Goal: Information Seeking & Learning: Learn about a topic

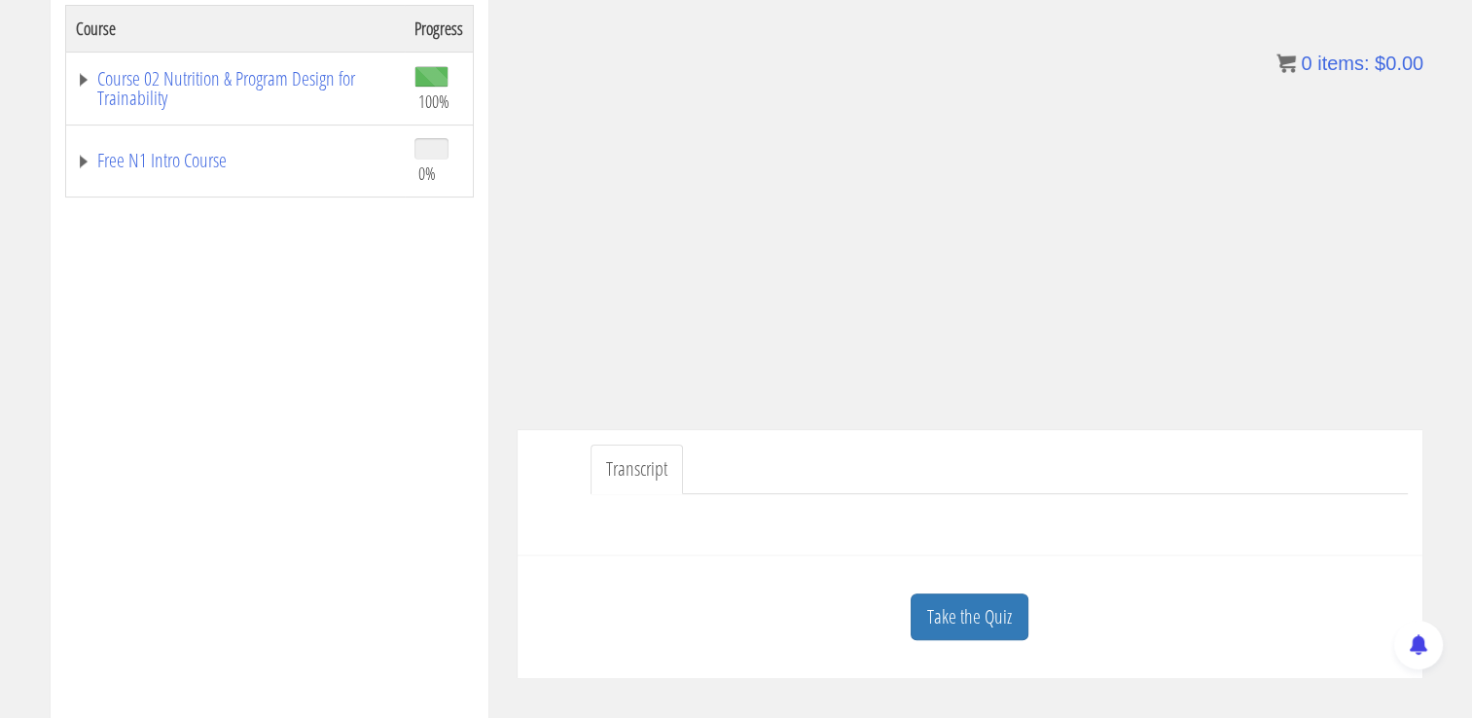
scroll to position [339, 0]
click at [996, 601] on link "Take the Quiz" at bounding box center [970, 617] width 118 height 48
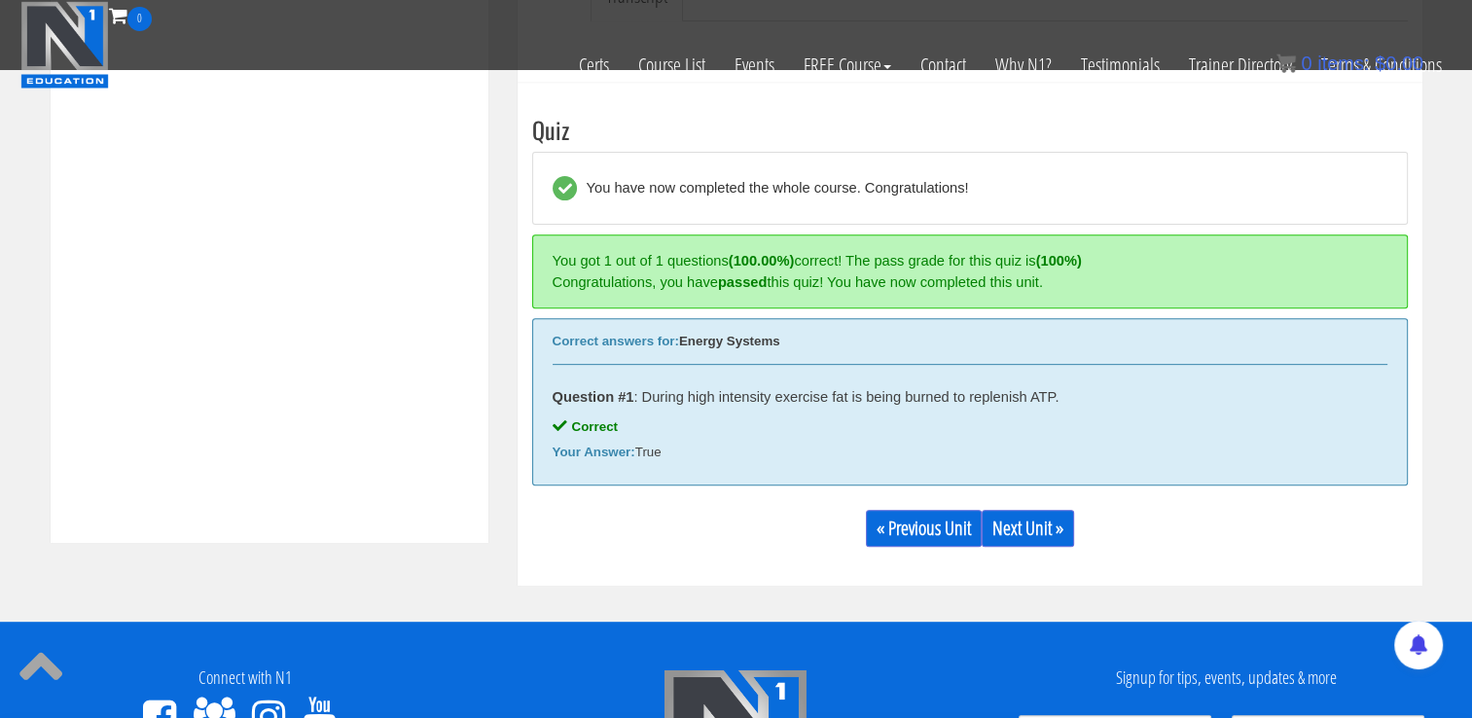
scroll to position [695, 0]
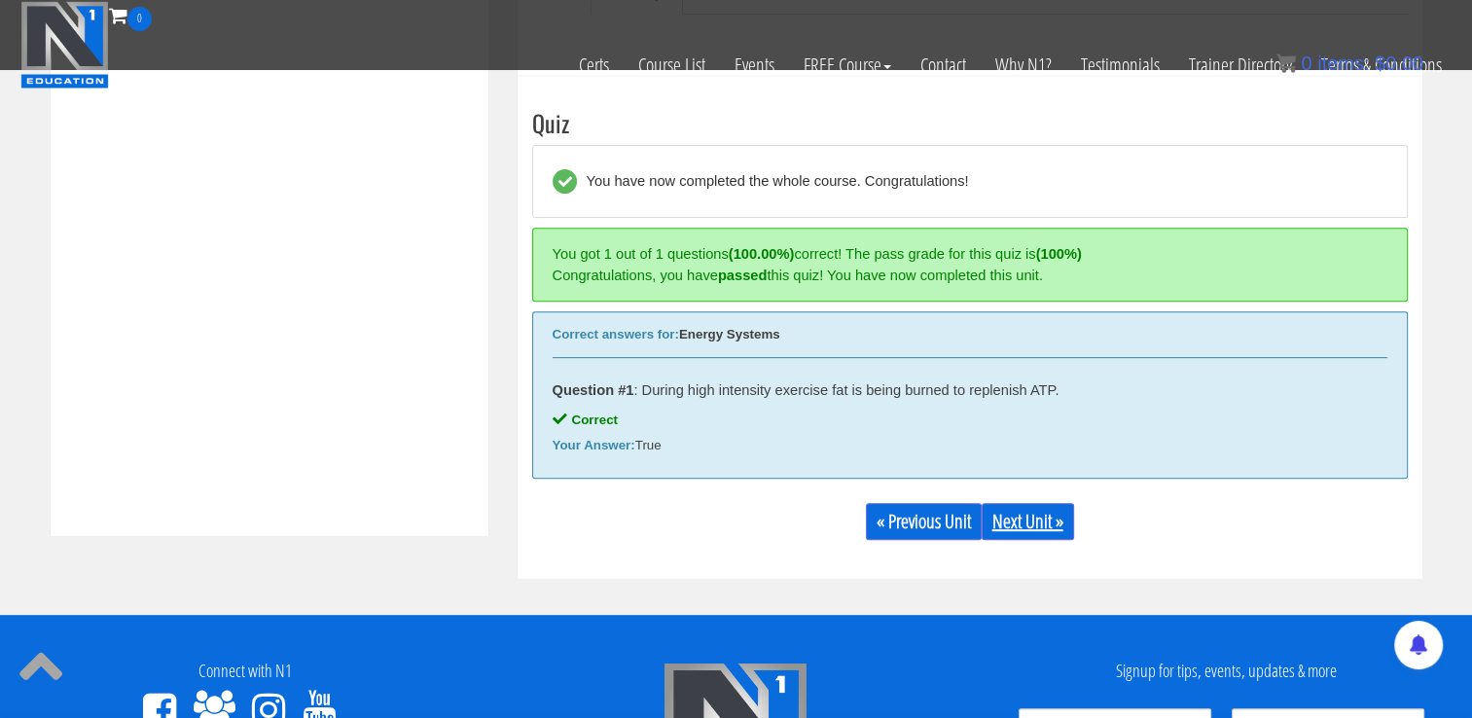
click at [1040, 514] on link "Next Unit »" at bounding box center [1028, 521] width 92 height 37
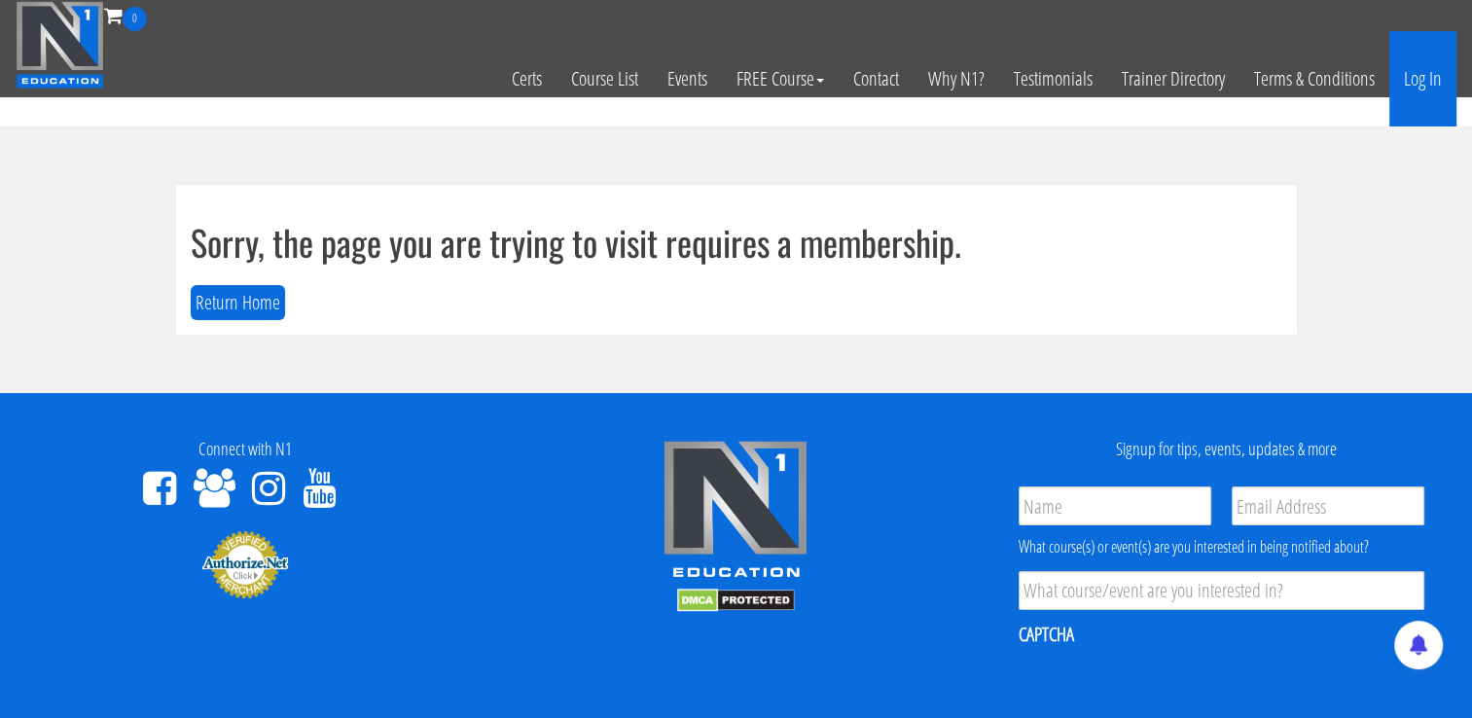
click at [1418, 86] on link "Log In" at bounding box center [1422, 78] width 67 height 95
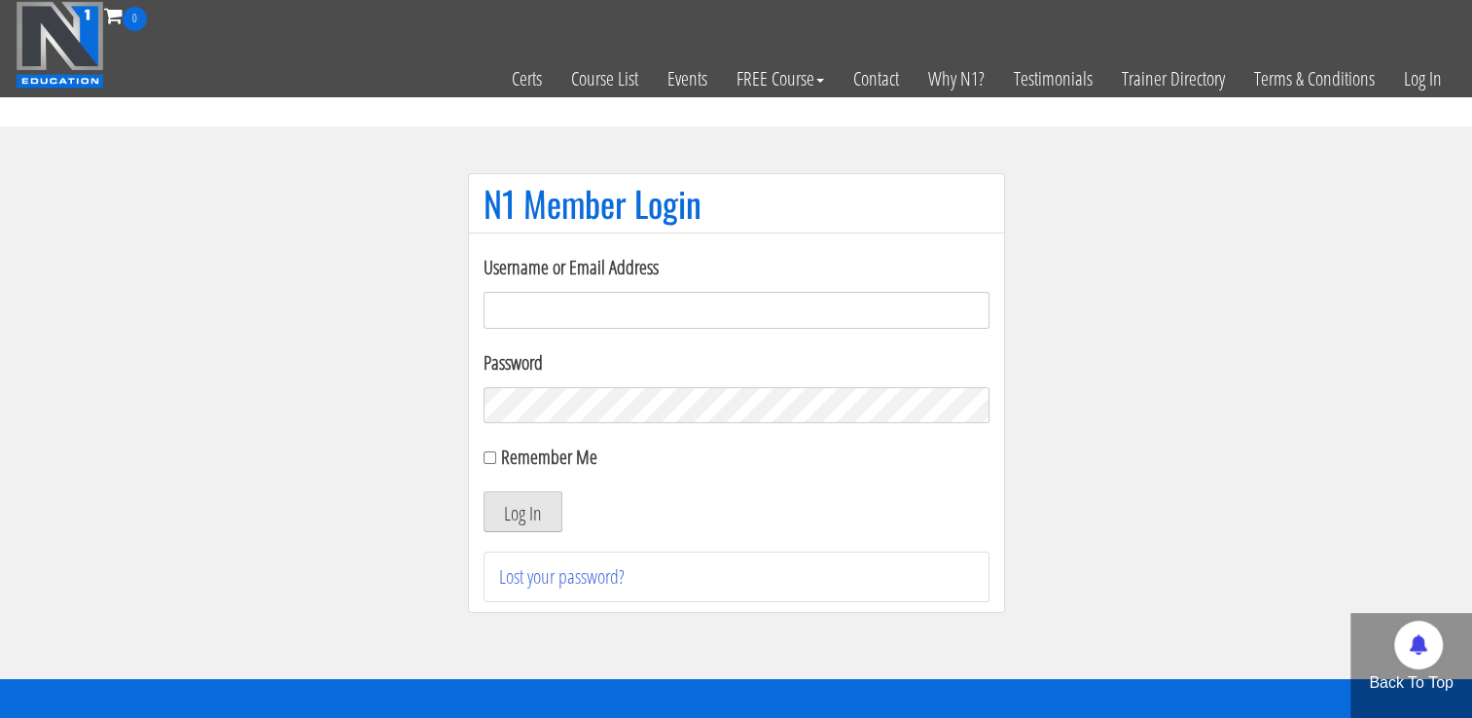
type input "niko_6@azet.sk"
click at [518, 505] on button "Log In" at bounding box center [523, 511] width 79 height 41
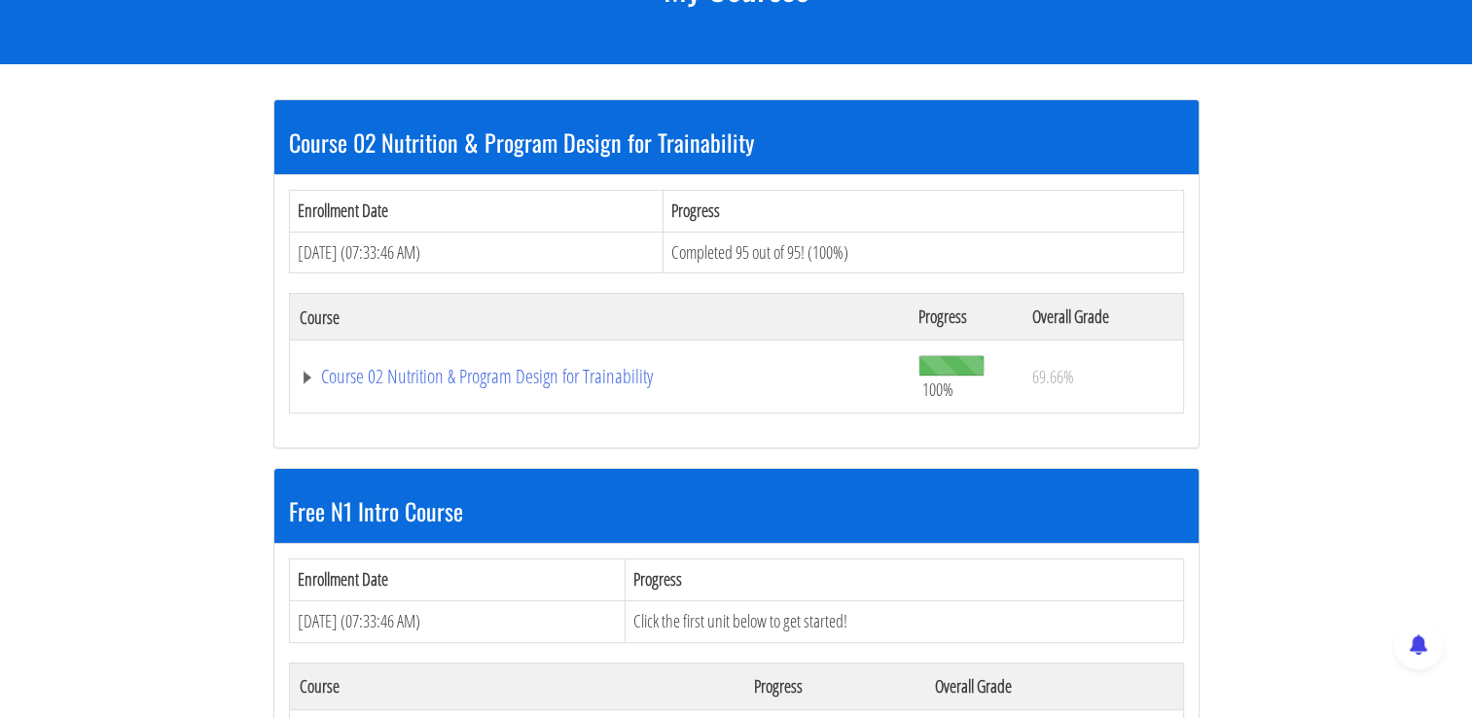
scroll to position [322, 0]
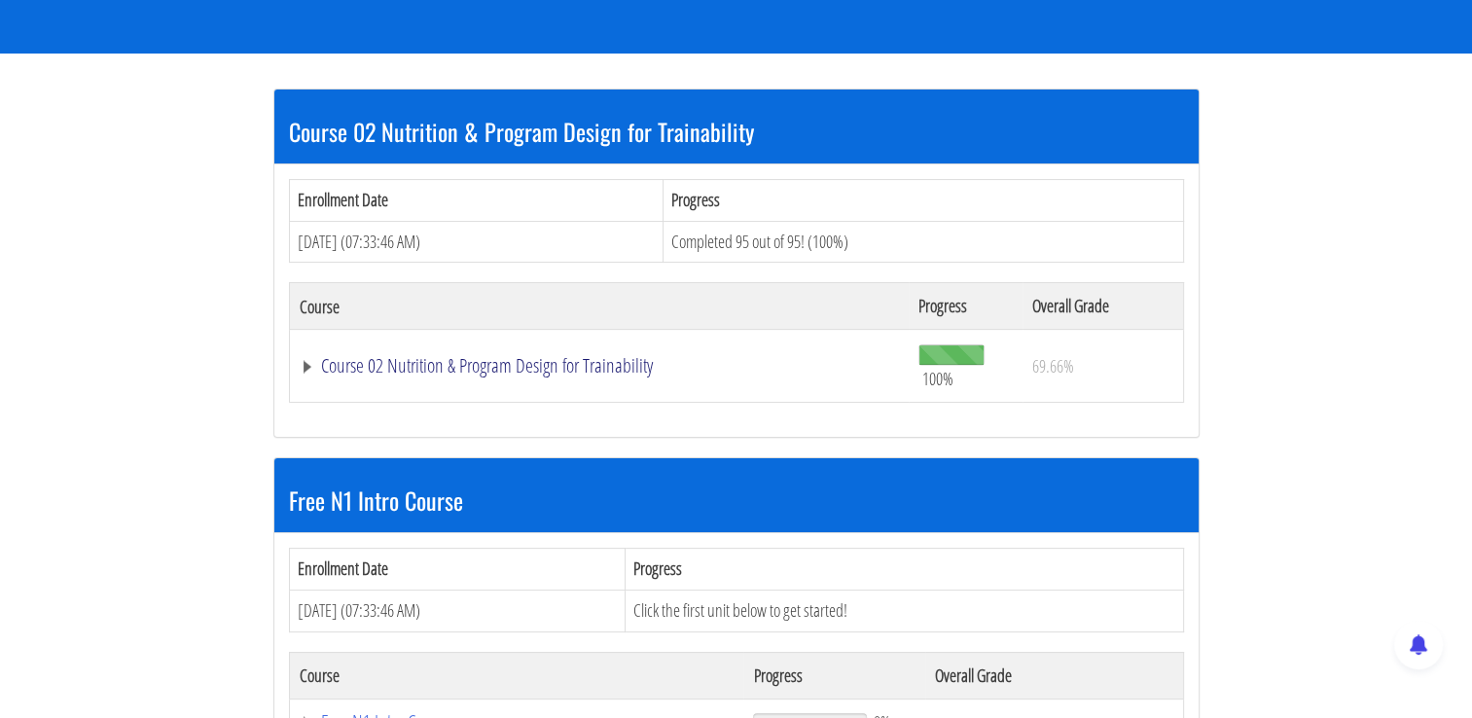
click at [603, 368] on link "Course 02 Nutrition & Program Design for Trainability" at bounding box center [600, 365] width 600 height 19
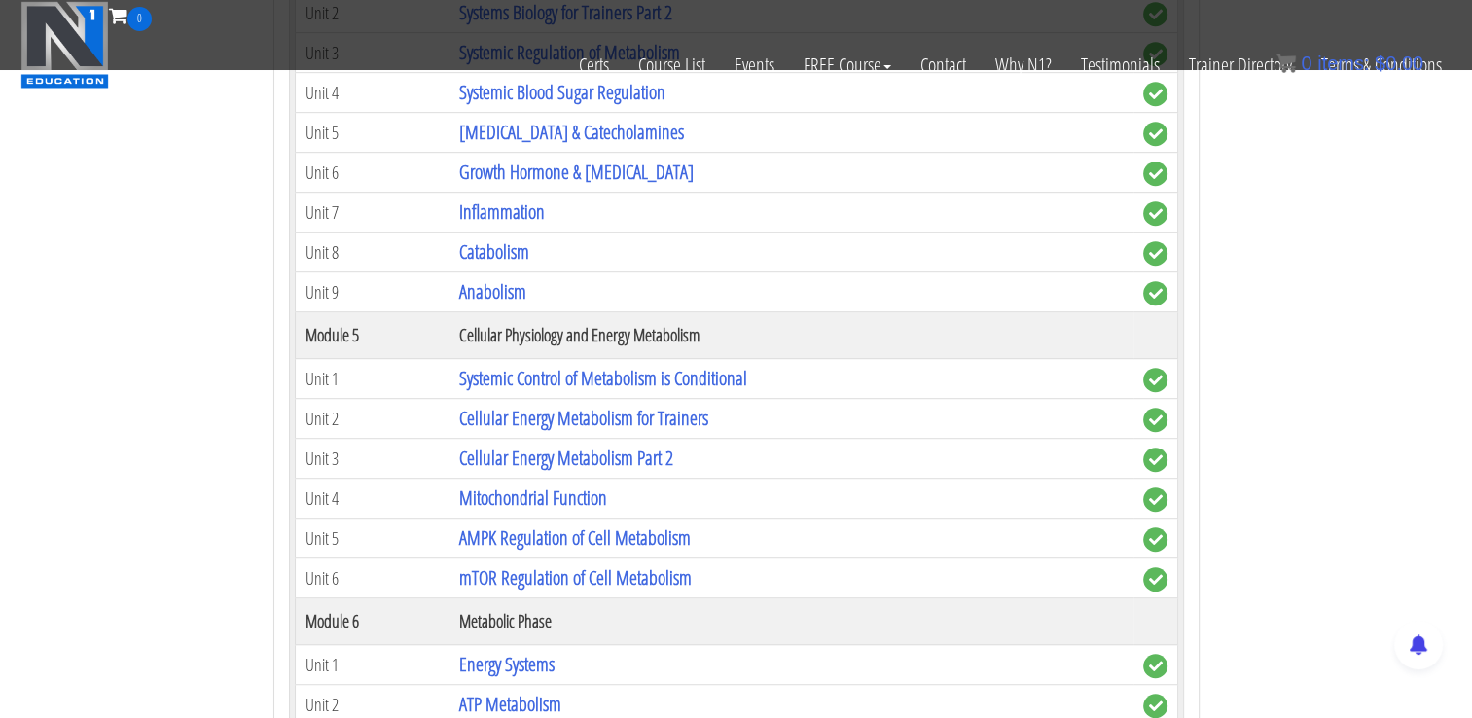
scroll to position [1237, 0]
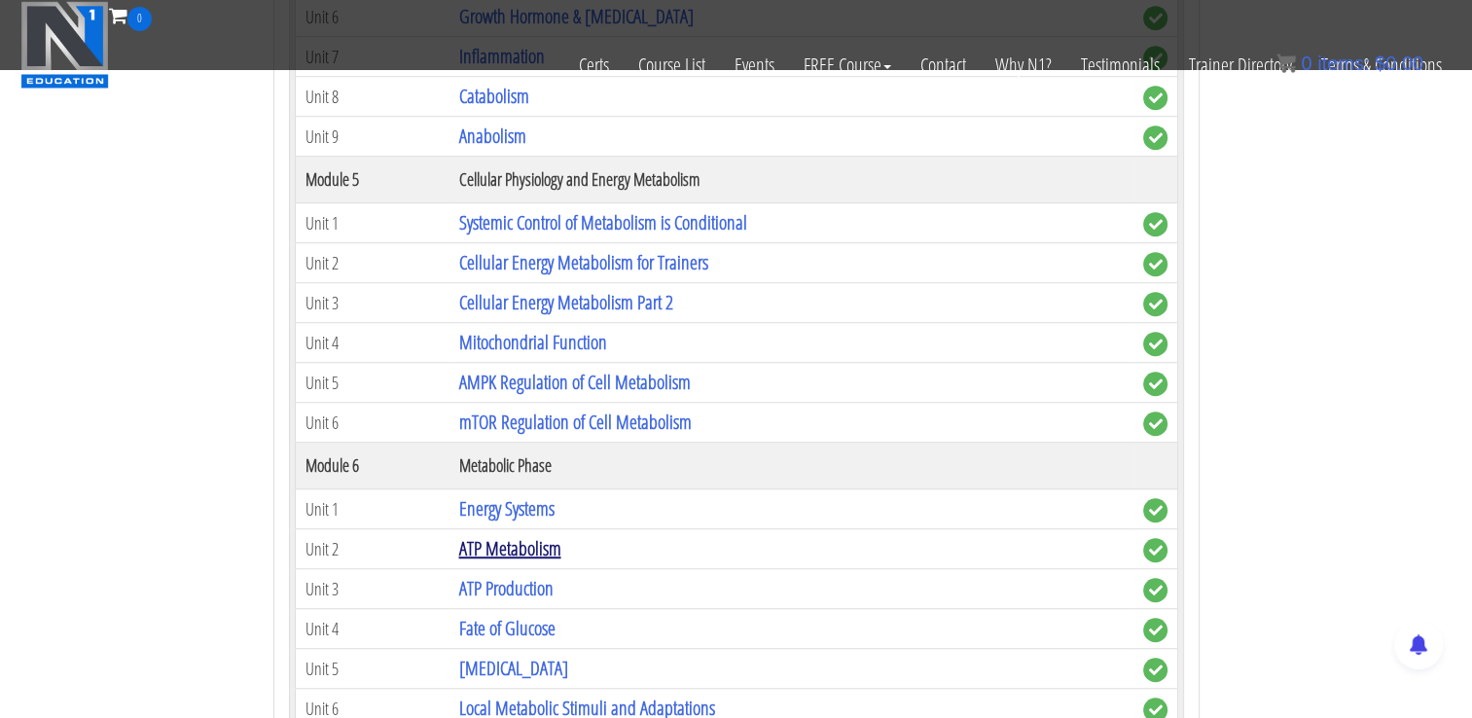
click at [527, 548] on link "ATP Metabolism" at bounding box center [509, 548] width 102 height 26
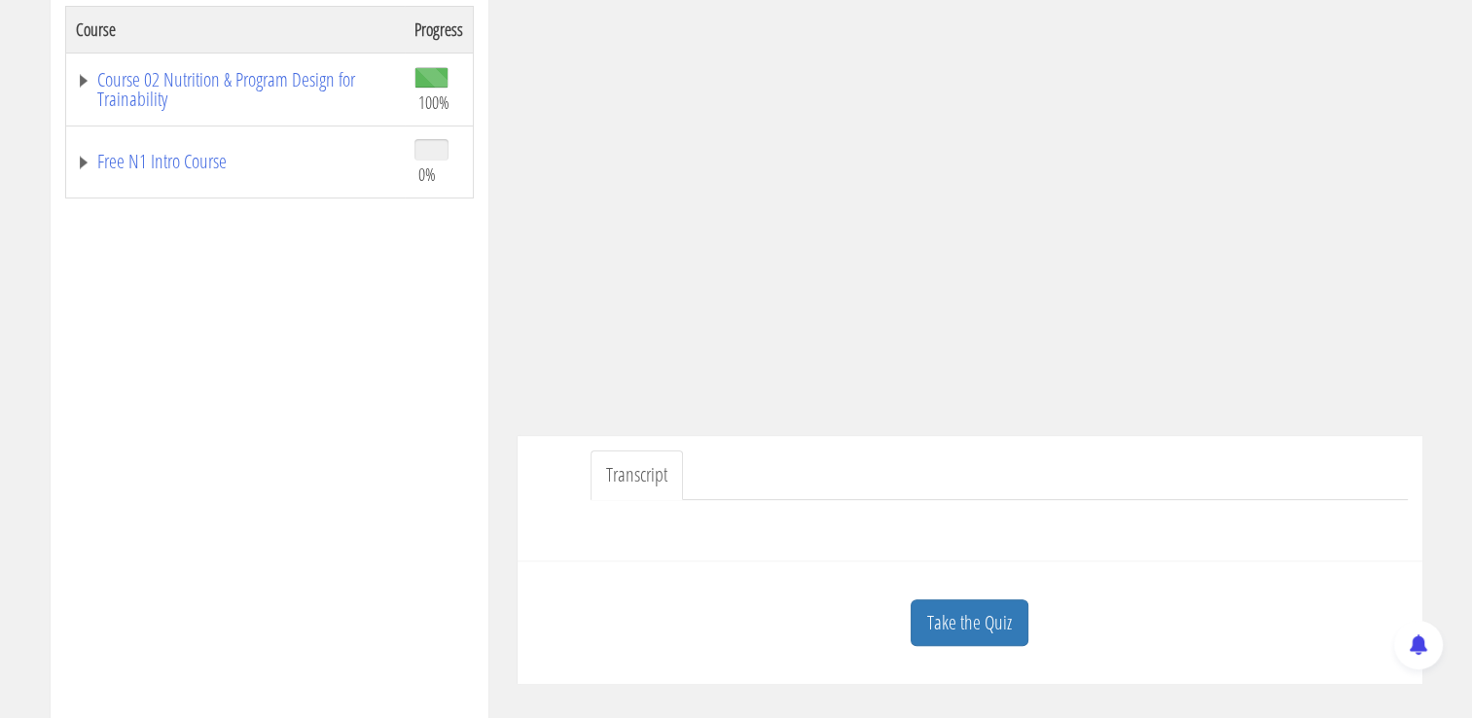
scroll to position [335, 0]
click at [989, 629] on link "Take the Quiz" at bounding box center [970, 625] width 118 height 48
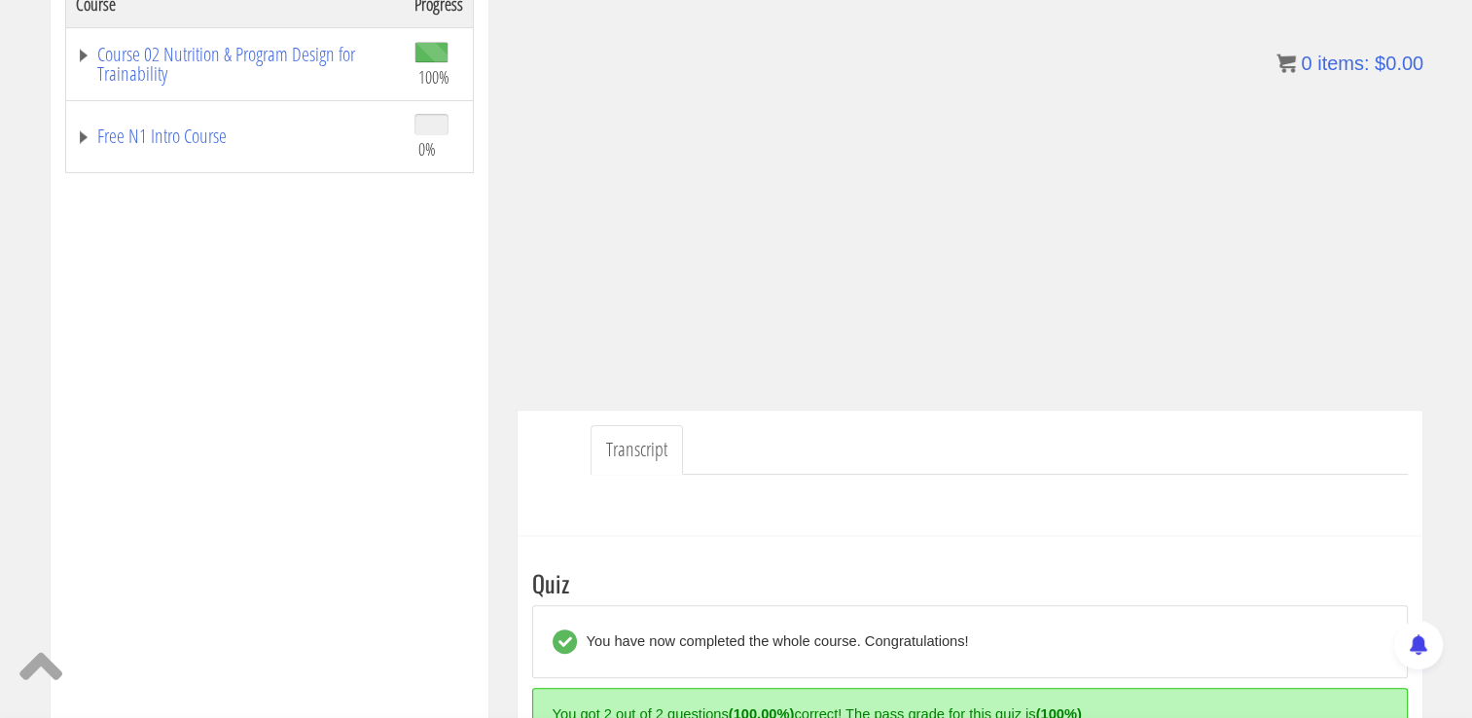
scroll to position [533, 0]
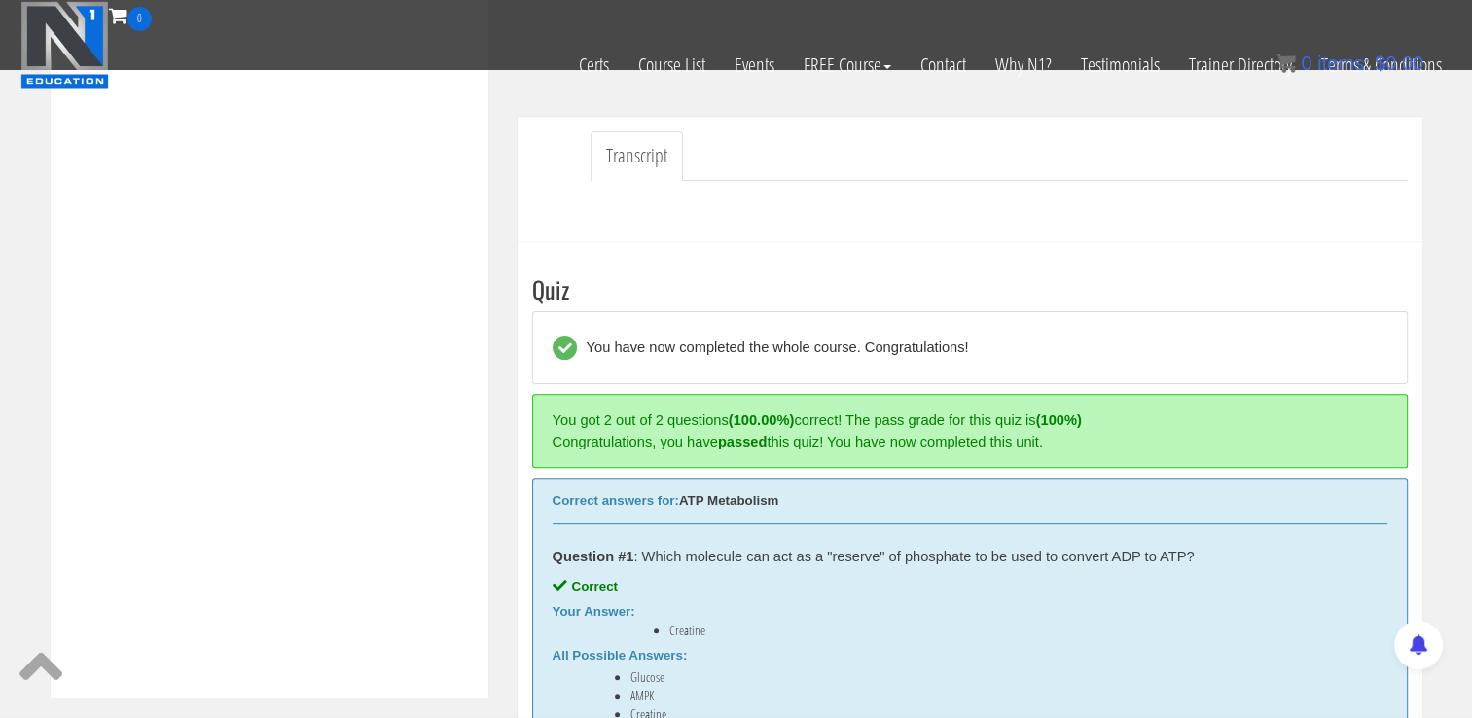
click at [1119, 298] on h3 "Quiz" at bounding box center [970, 288] width 876 height 25
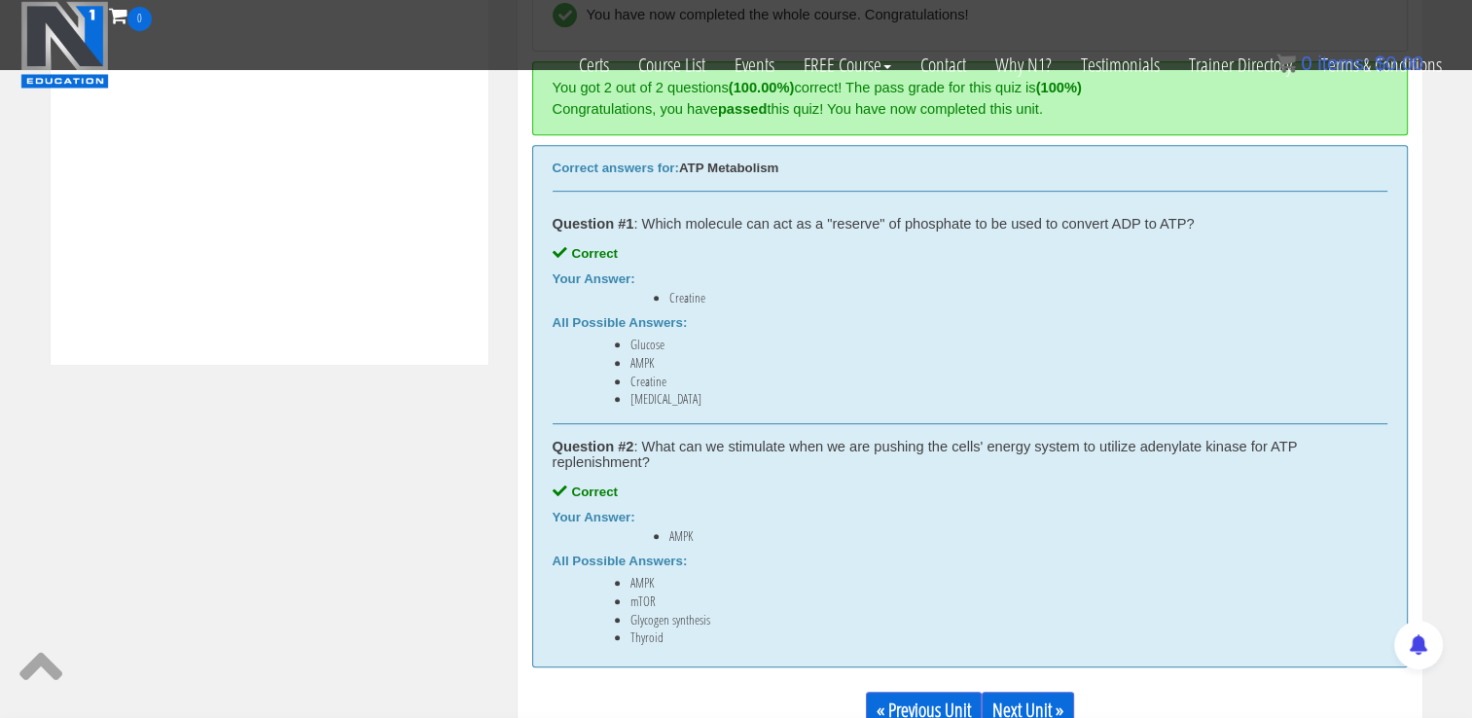
scroll to position [938, 0]
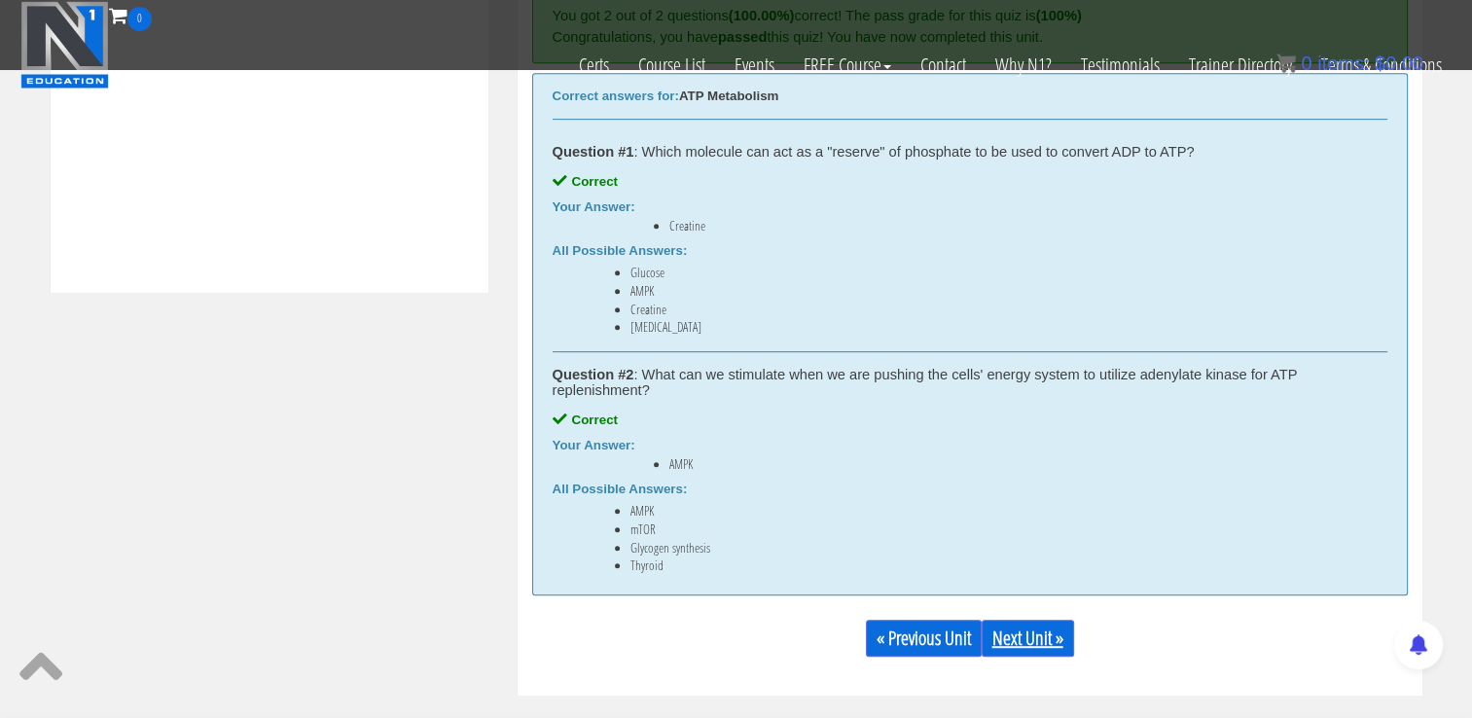
click at [1041, 630] on link "Next Unit »" at bounding box center [1028, 638] width 92 height 37
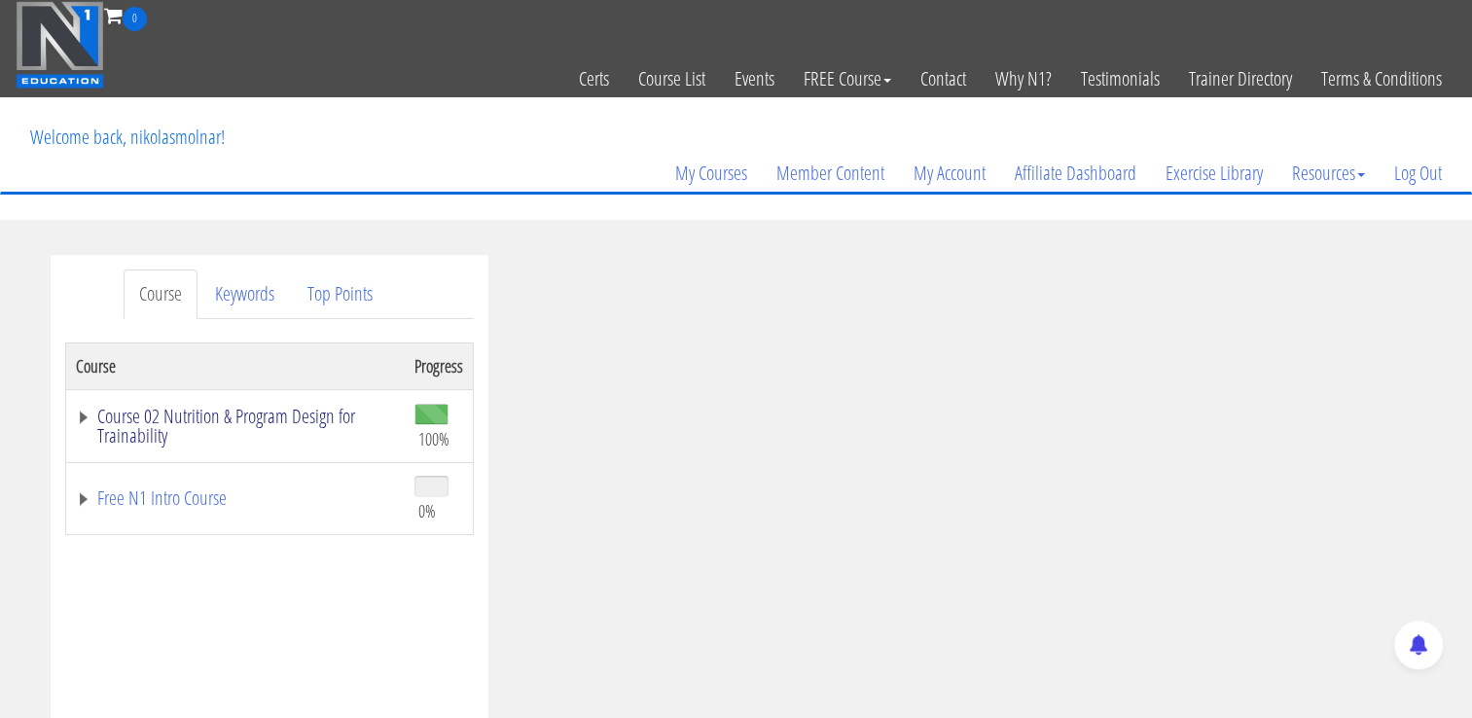
click at [225, 414] on link "Course 02 Nutrition & Program Design for Trainability" at bounding box center [235, 426] width 319 height 39
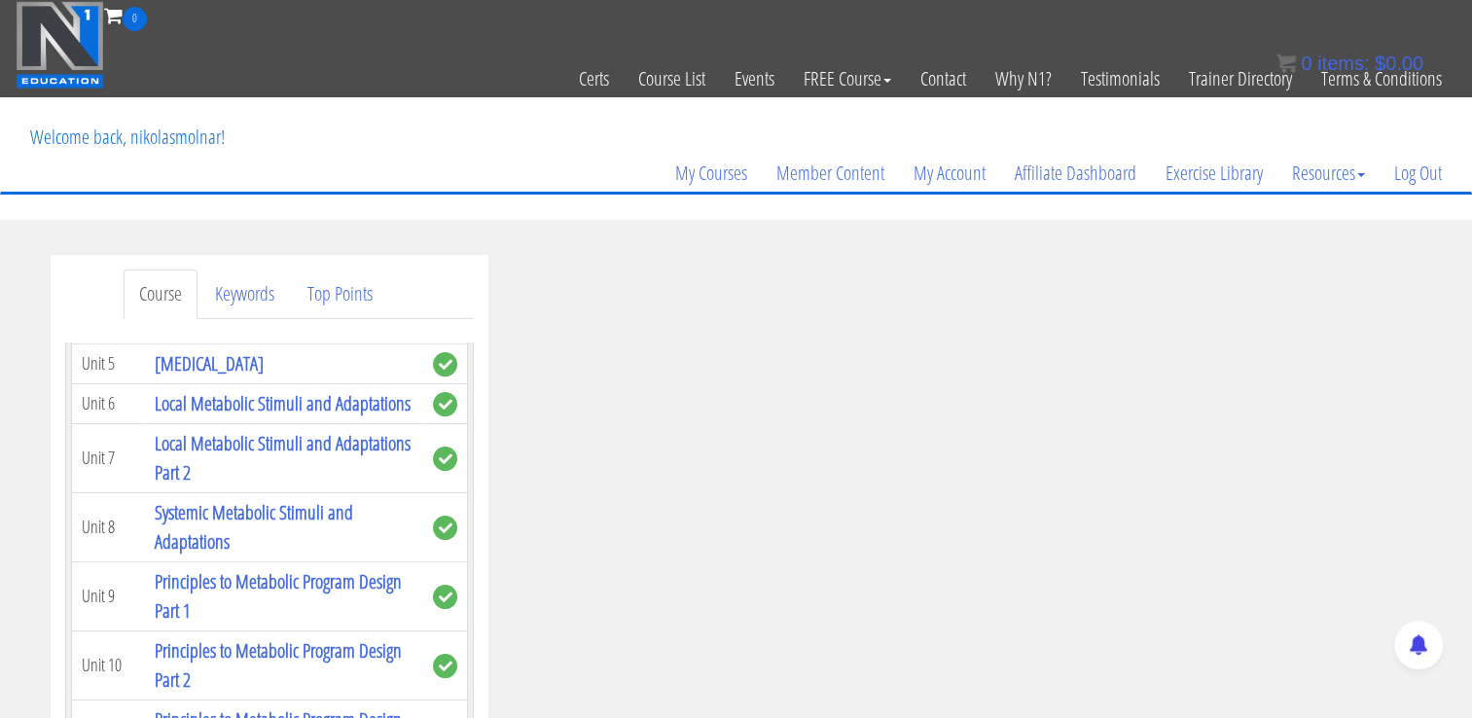
scroll to position [1443, 0]
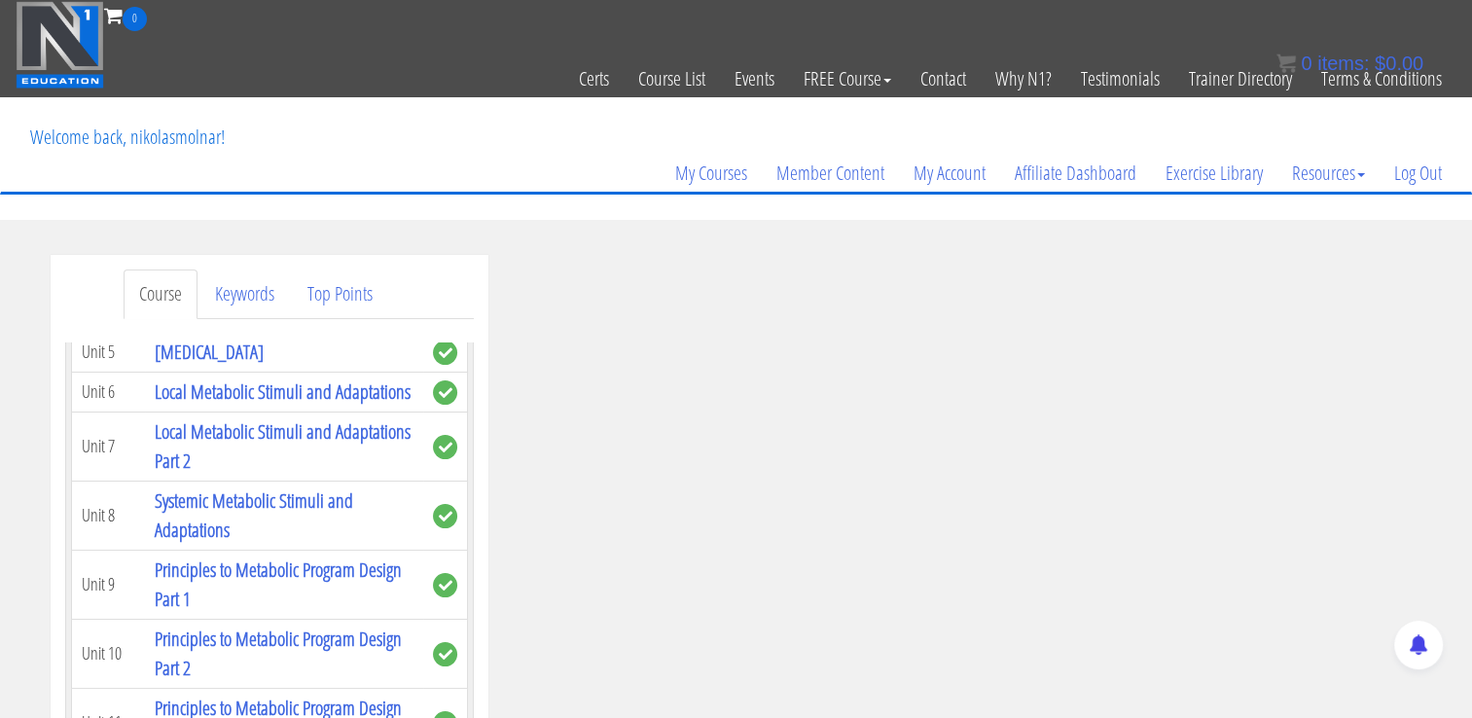
click at [211, 325] on link "Fate of Glucose" at bounding box center [203, 312] width 96 height 26
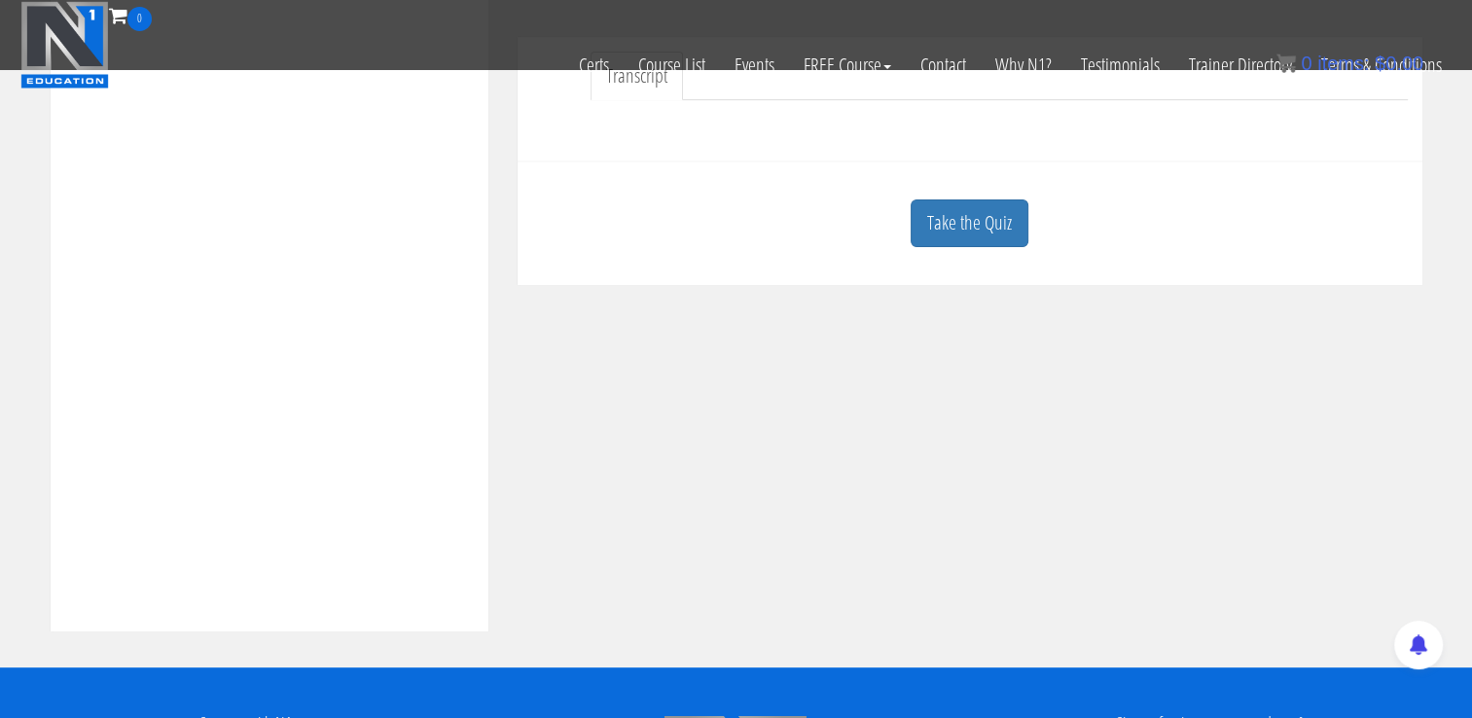
scroll to position [599, 0]
click at [1012, 246] on div "Take the Quiz" at bounding box center [970, 223] width 876 height 94
click at [1009, 236] on link "Take the Quiz" at bounding box center [970, 223] width 118 height 48
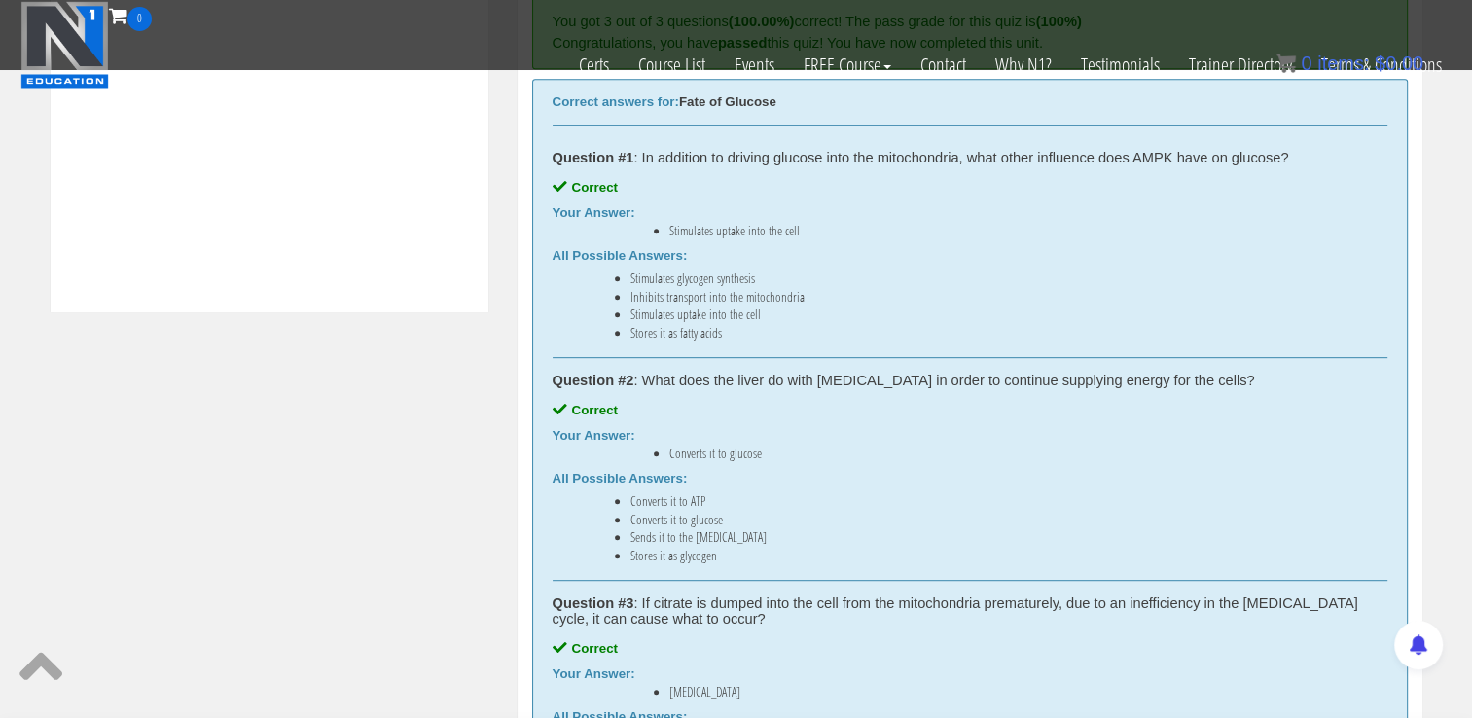
scroll to position [1143, 0]
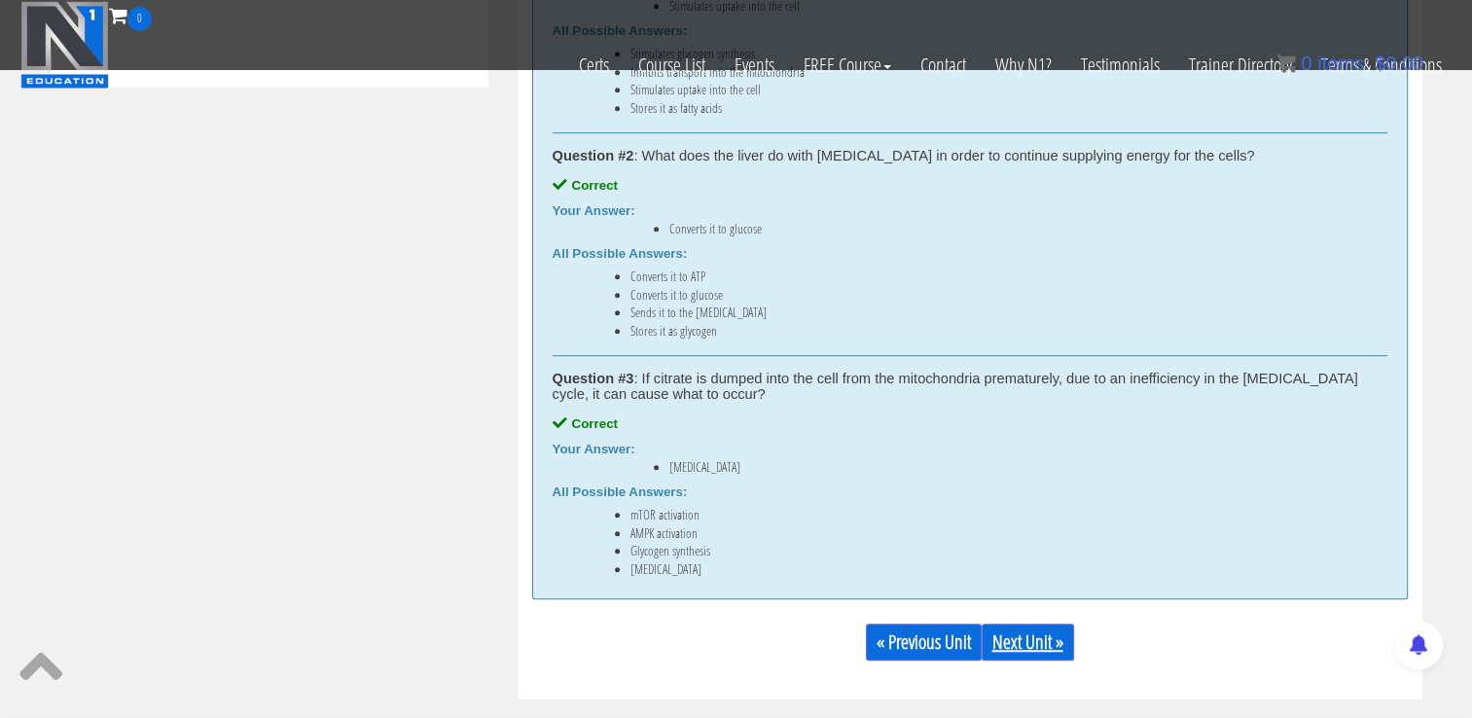
click at [1042, 648] on link "Next Unit »" at bounding box center [1028, 642] width 92 height 37
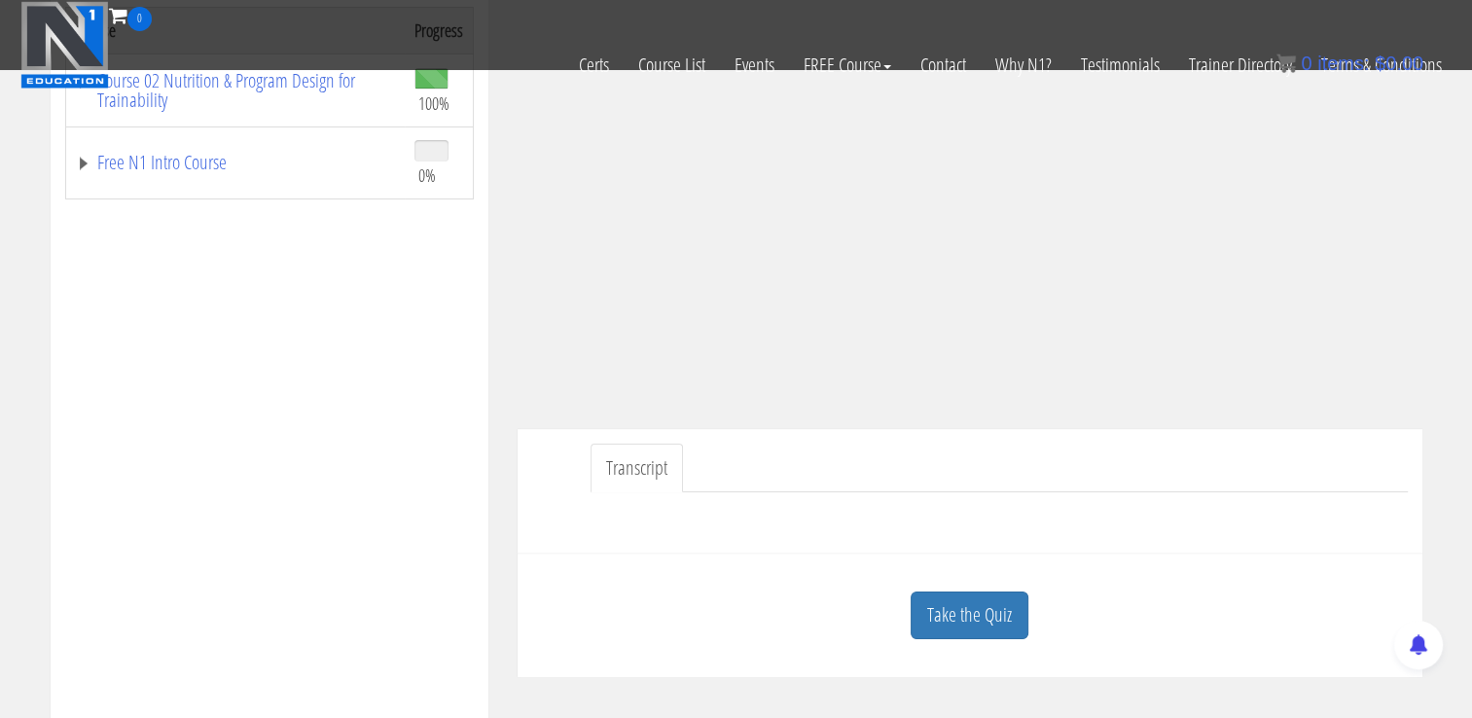
scroll to position [574, 0]
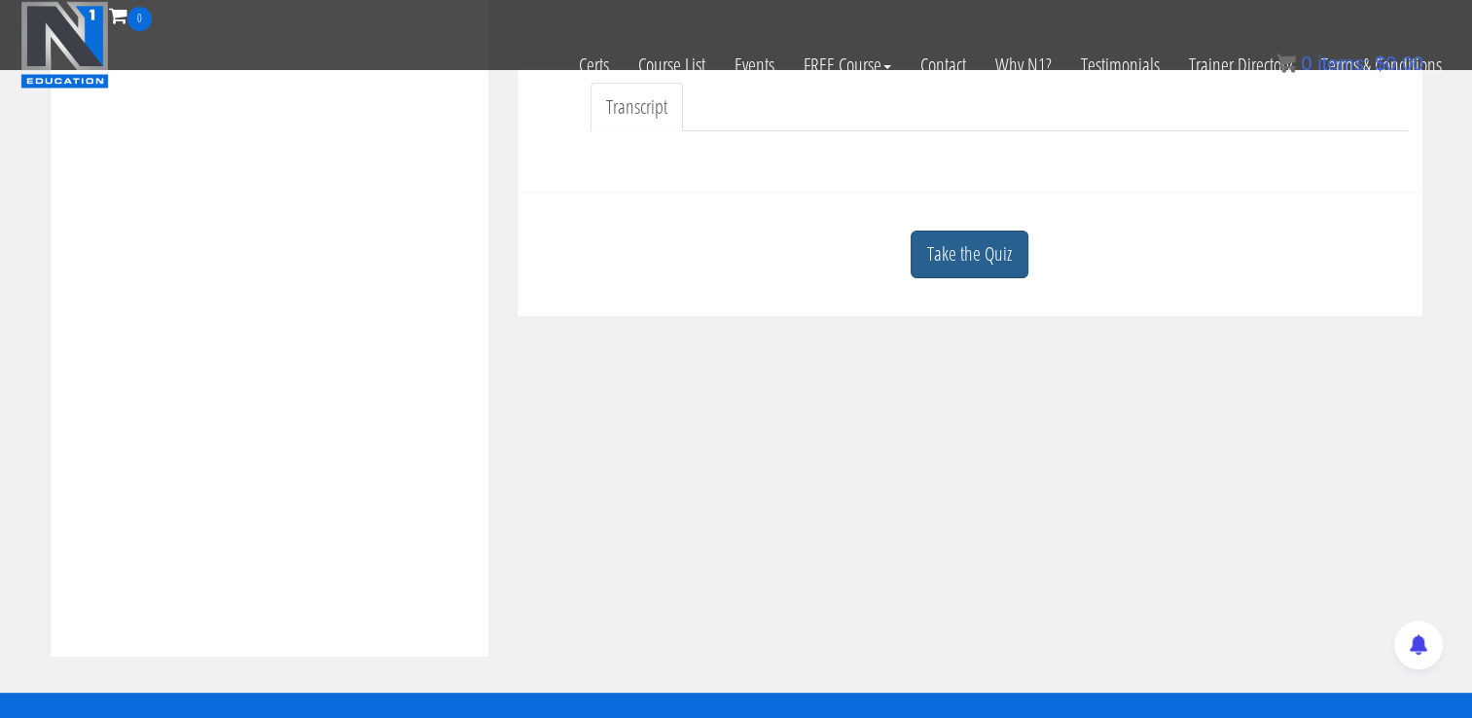
click at [983, 248] on link "Take the Quiz" at bounding box center [970, 255] width 118 height 48
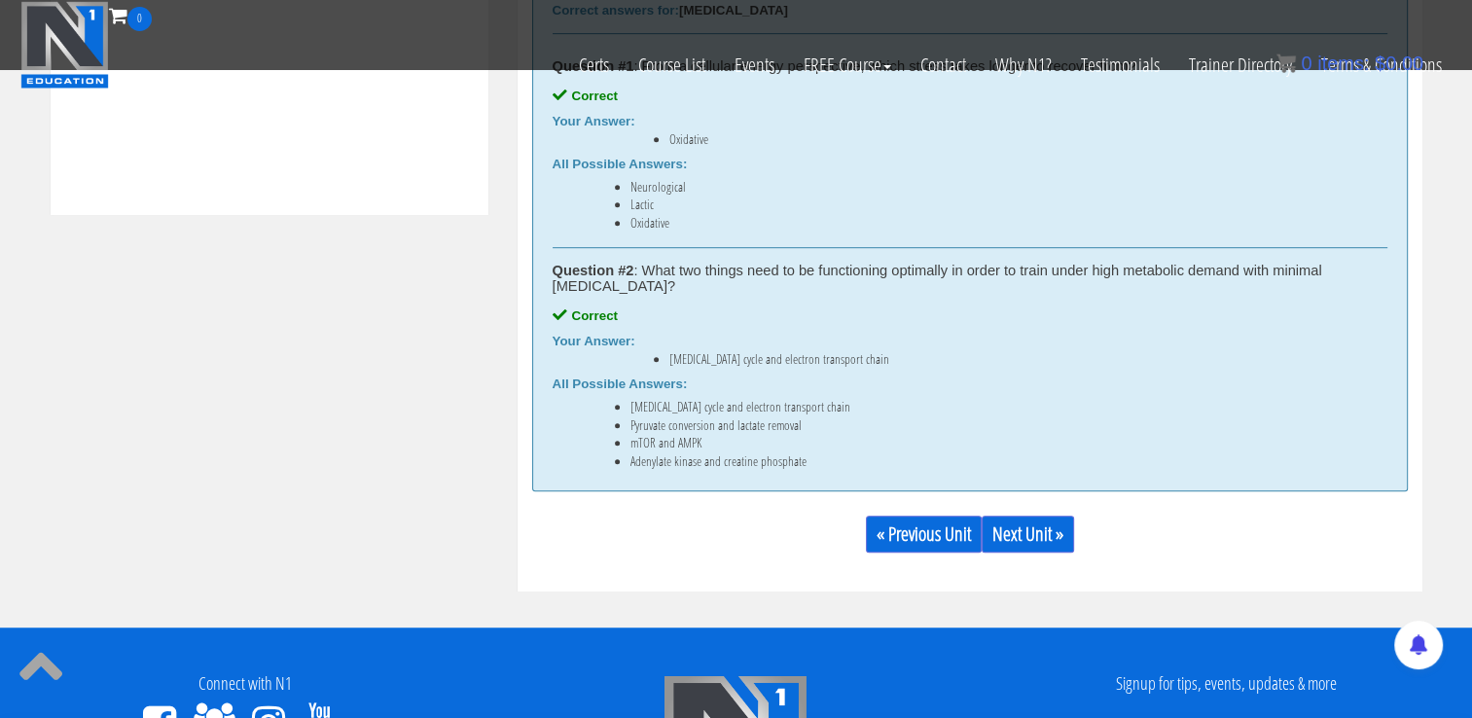
scroll to position [1016, 0]
click at [1031, 538] on link "Next Unit »" at bounding box center [1028, 534] width 92 height 37
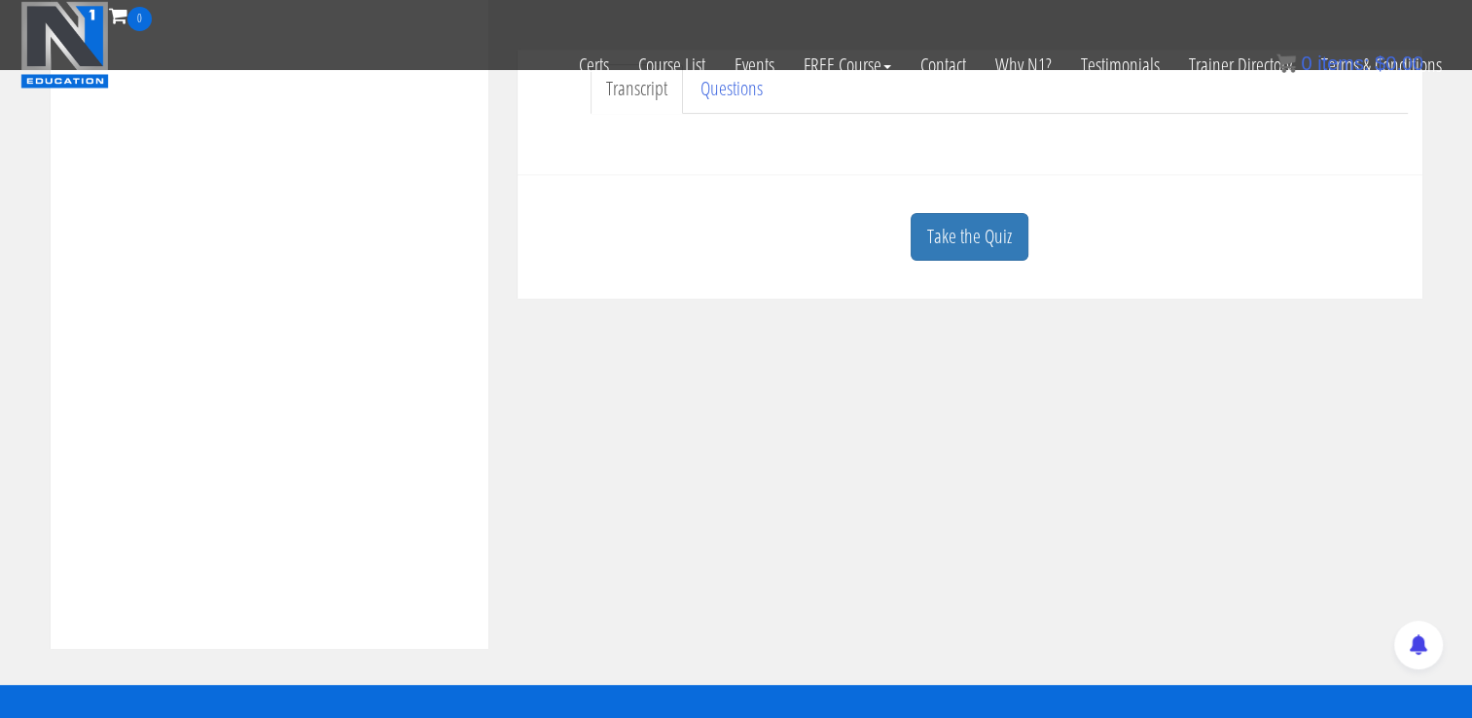
scroll to position [572, 0]
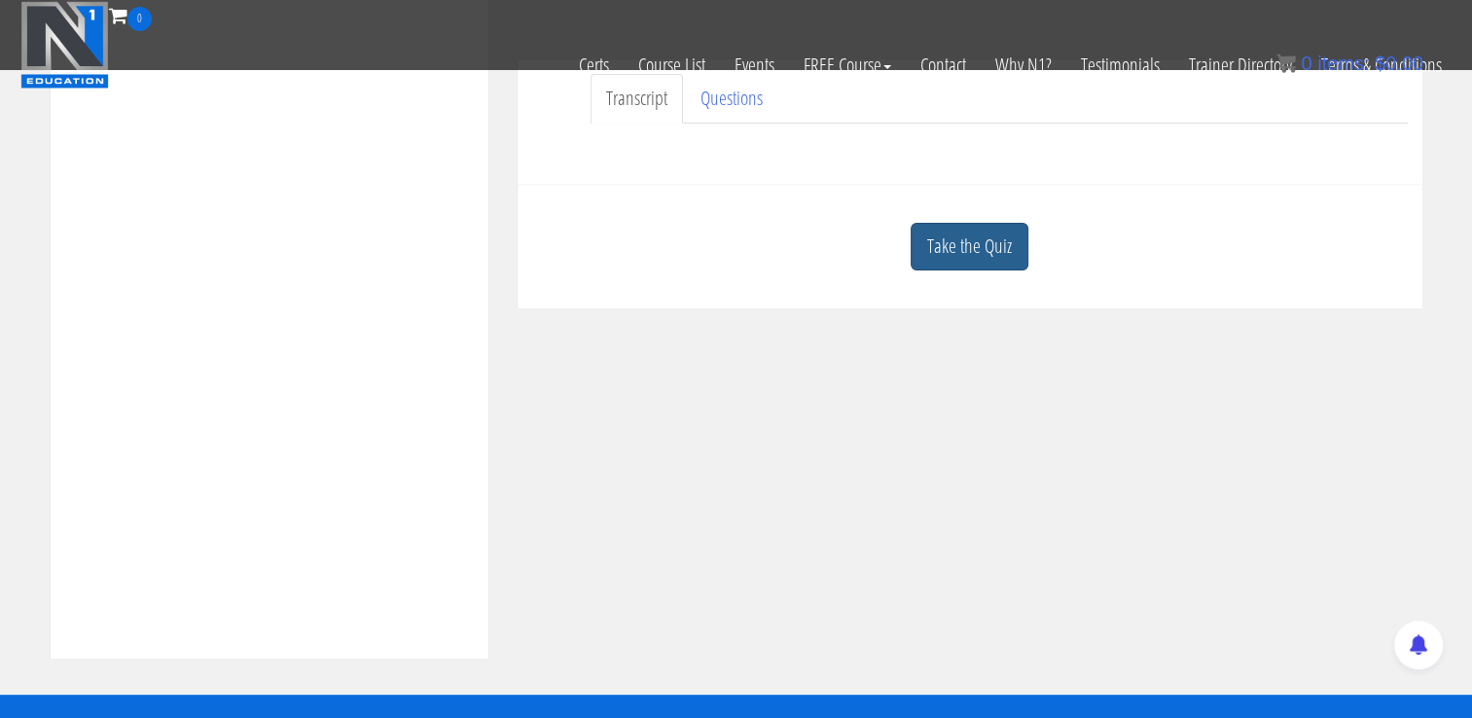
click at [987, 251] on link "Take the Quiz" at bounding box center [970, 247] width 118 height 48
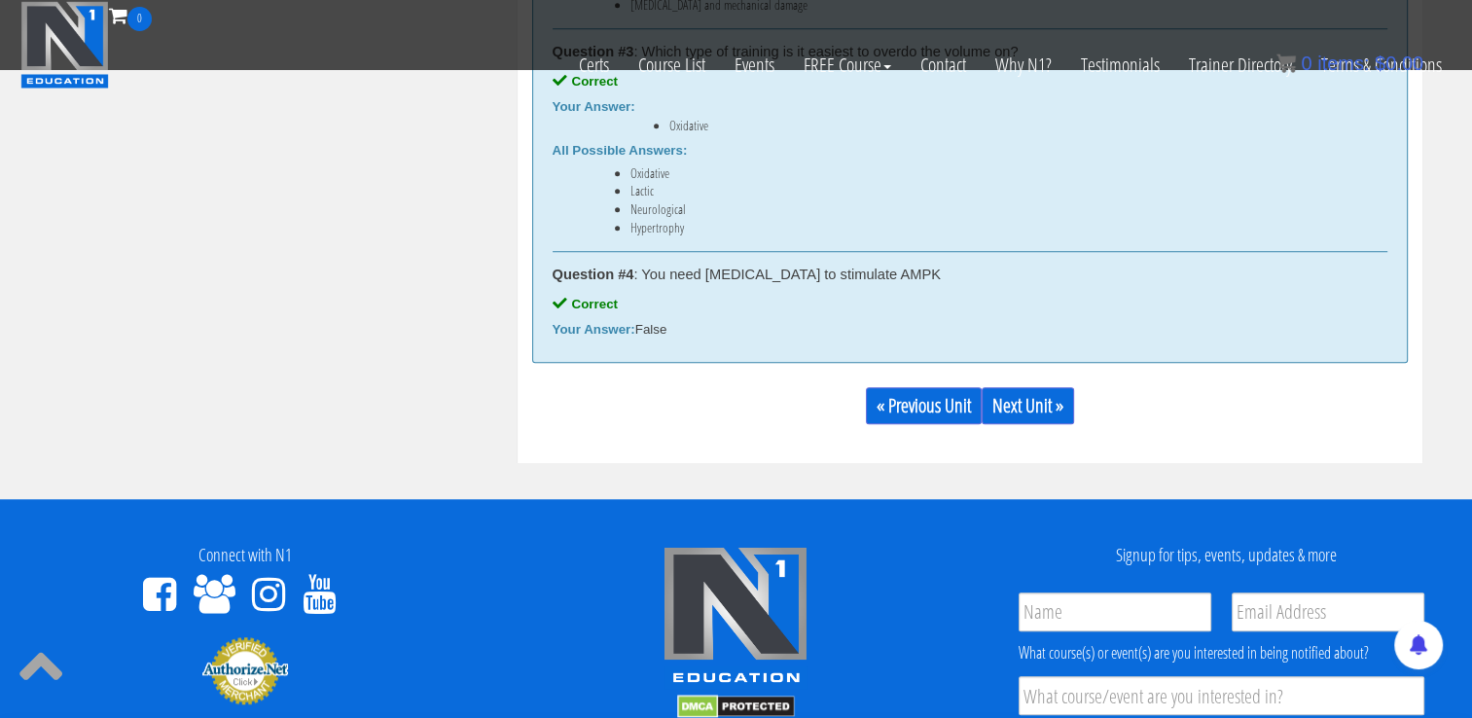
scroll to position [1487, 0]
click at [1043, 402] on link "Next Unit »" at bounding box center [1028, 405] width 92 height 37
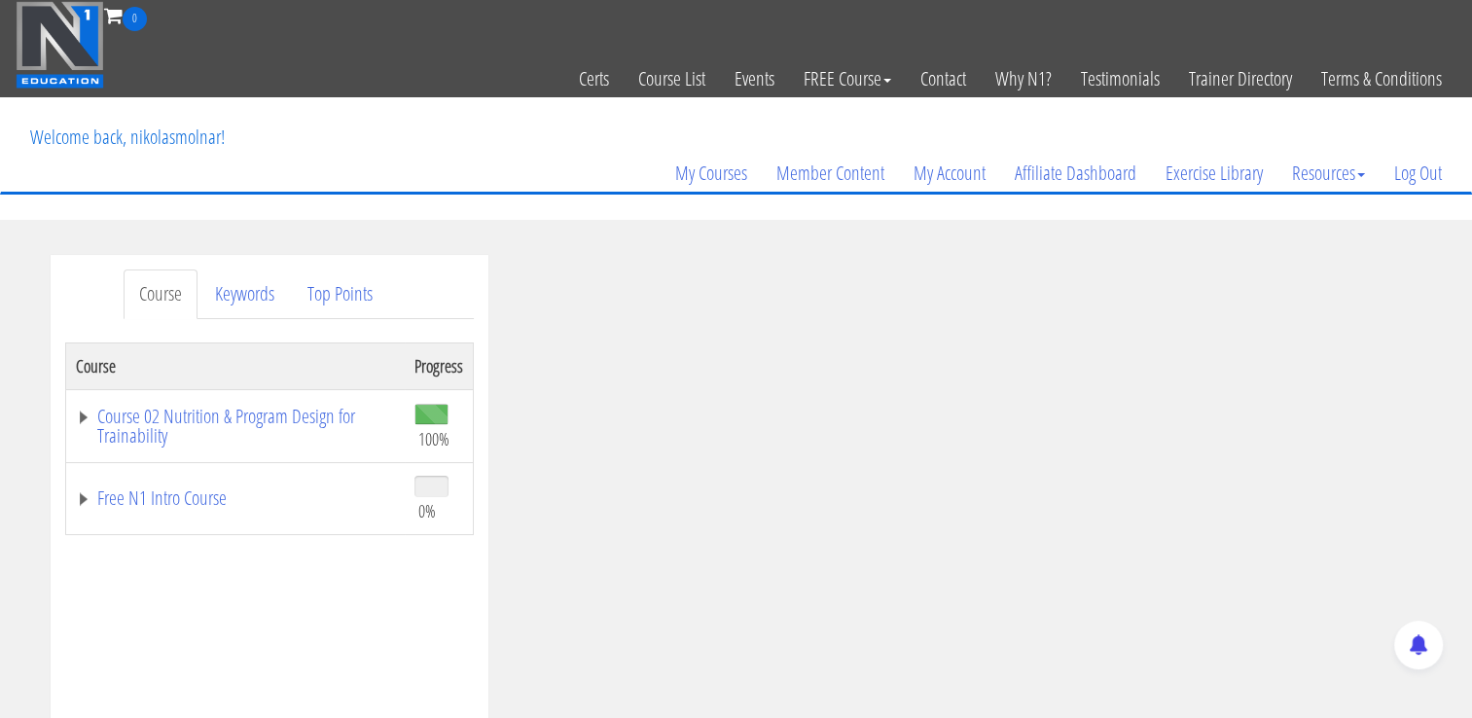
scroll to position [117, 0]
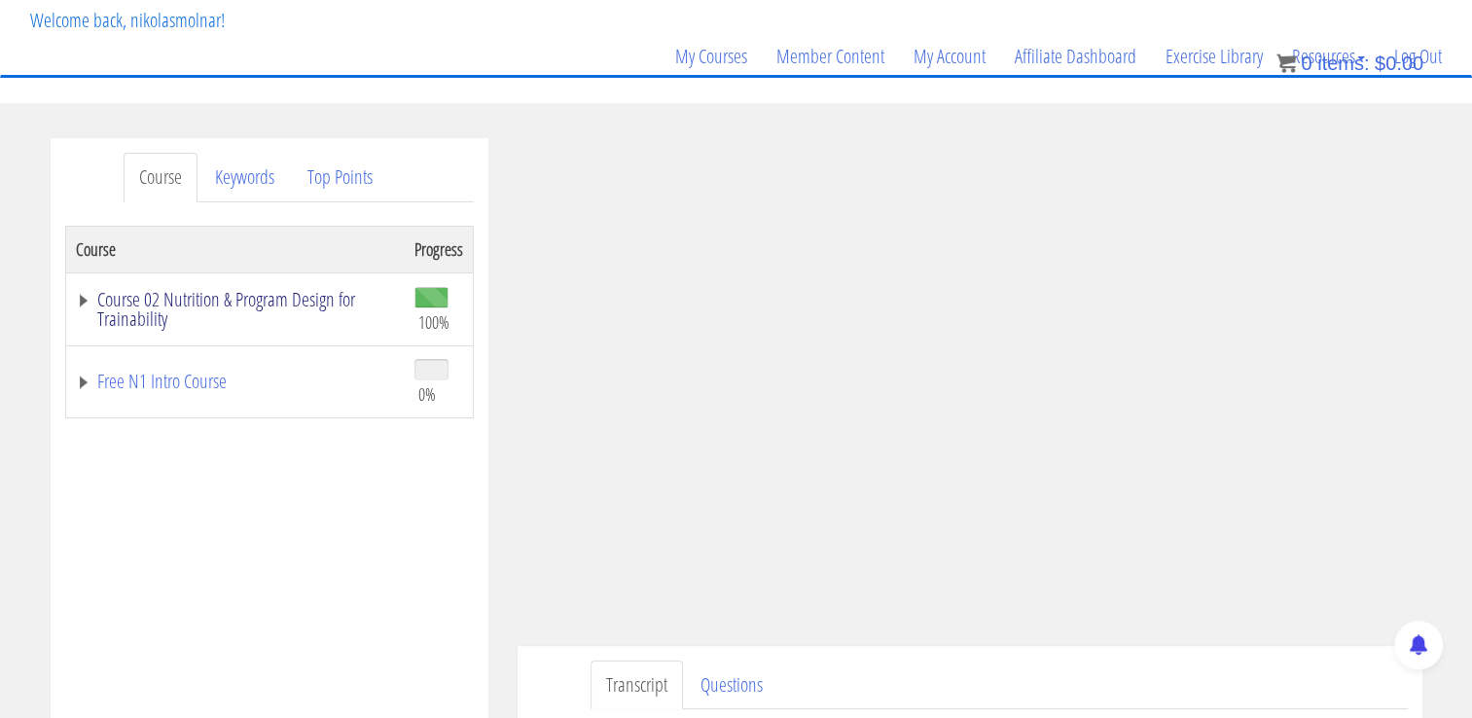
click at [290, 294] on link "Course 02 Nutrition & Program Design for Trainability" at bounding box center [235, 309] width 319 height 39
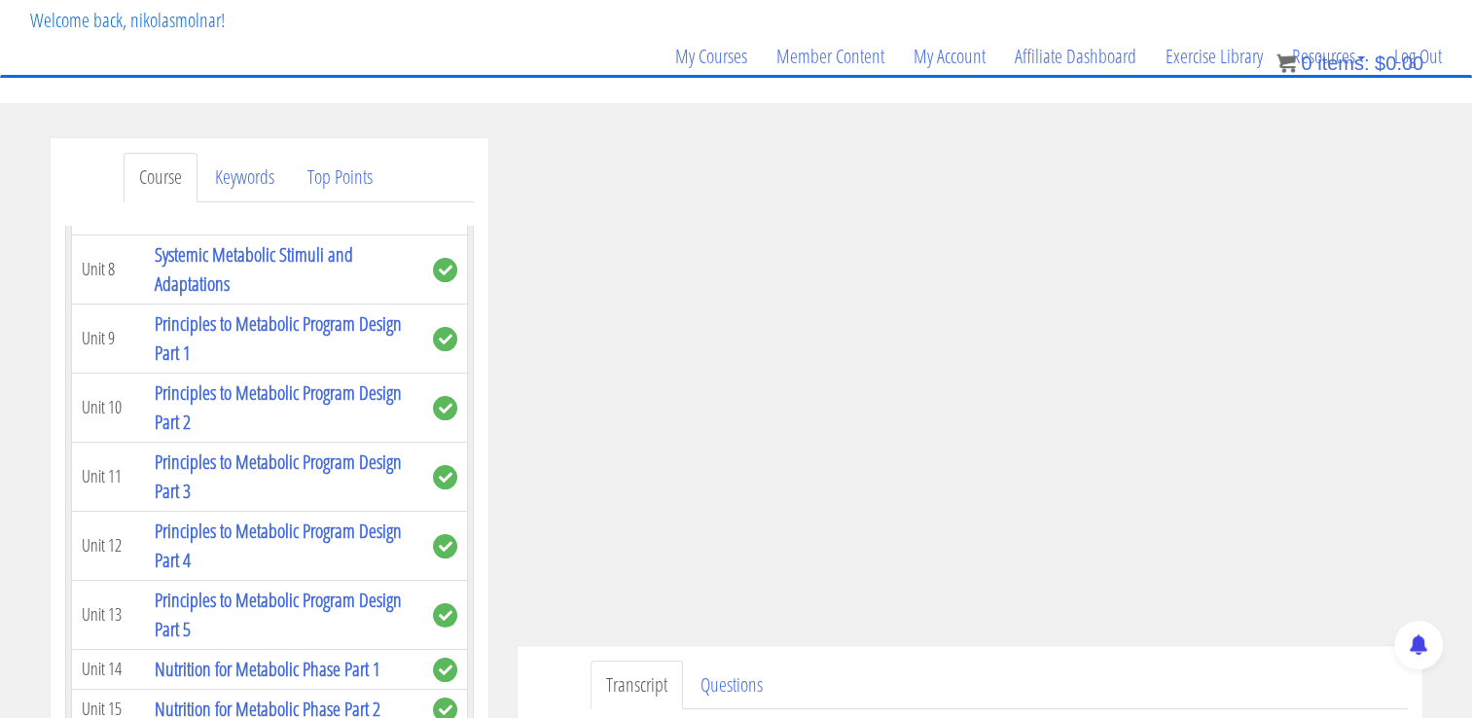
scroll to position [1574, 0]
click at [286, 295] on link "Systemic Metabolic Stimuli and Adaptations" at bounding box center [254, 266] width 198 height 55
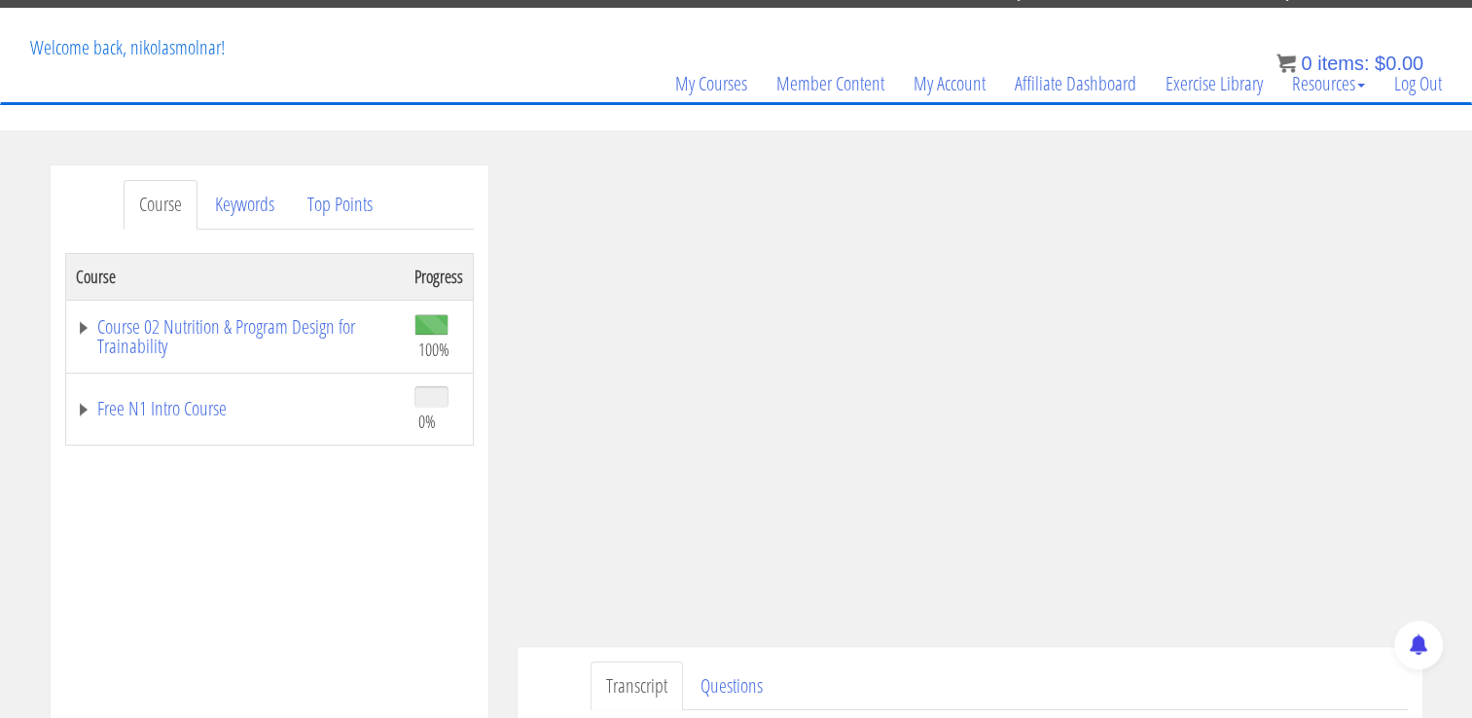
scroll to position [193, 0]
